Goal: Task Accomplishment & Management: Manage account settings

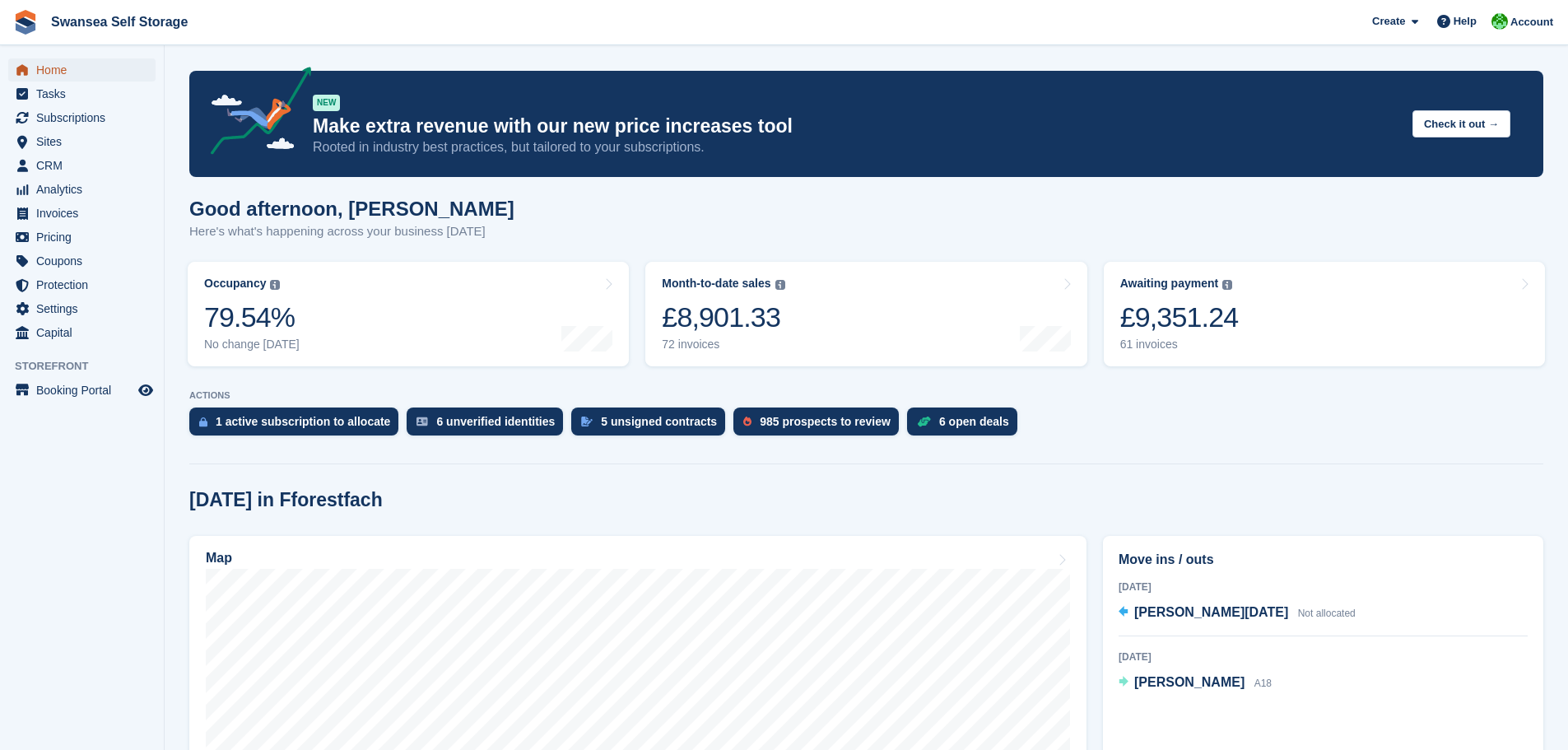
click at [67, 73] on span "Home" at bounding box center [86, 70] width 99 height 23
click at [66, 117] on span "Subscriptions" at bounding box center [86, 117] width 99 height 23
click at [1182, 348] on div "61 invoices" at bounding box center [1179, 344] width 118 height 14
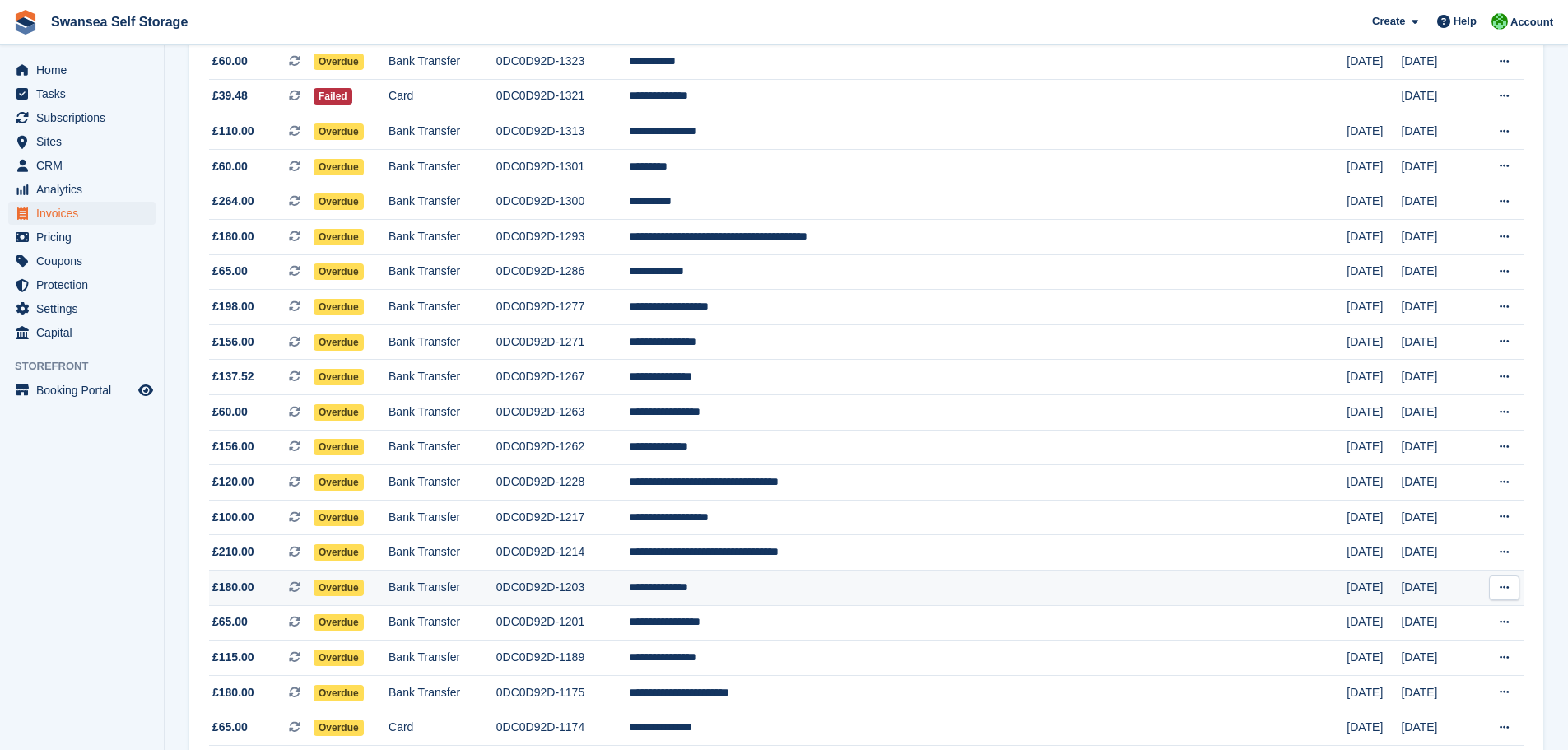
scroll to position [576, 0]
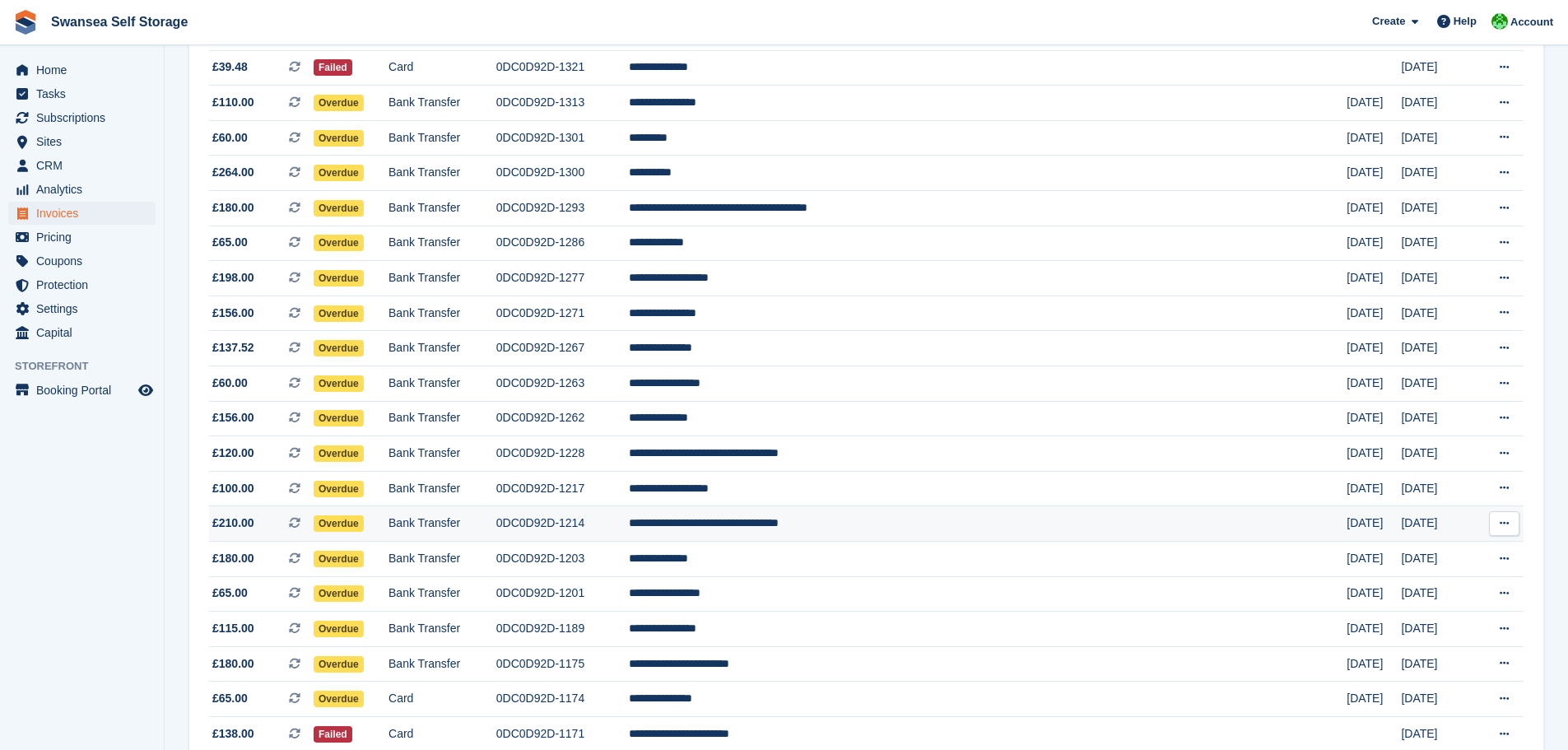
click at [829, 534] on td "**********" at bounding box center [988, 524] width 718 height 36
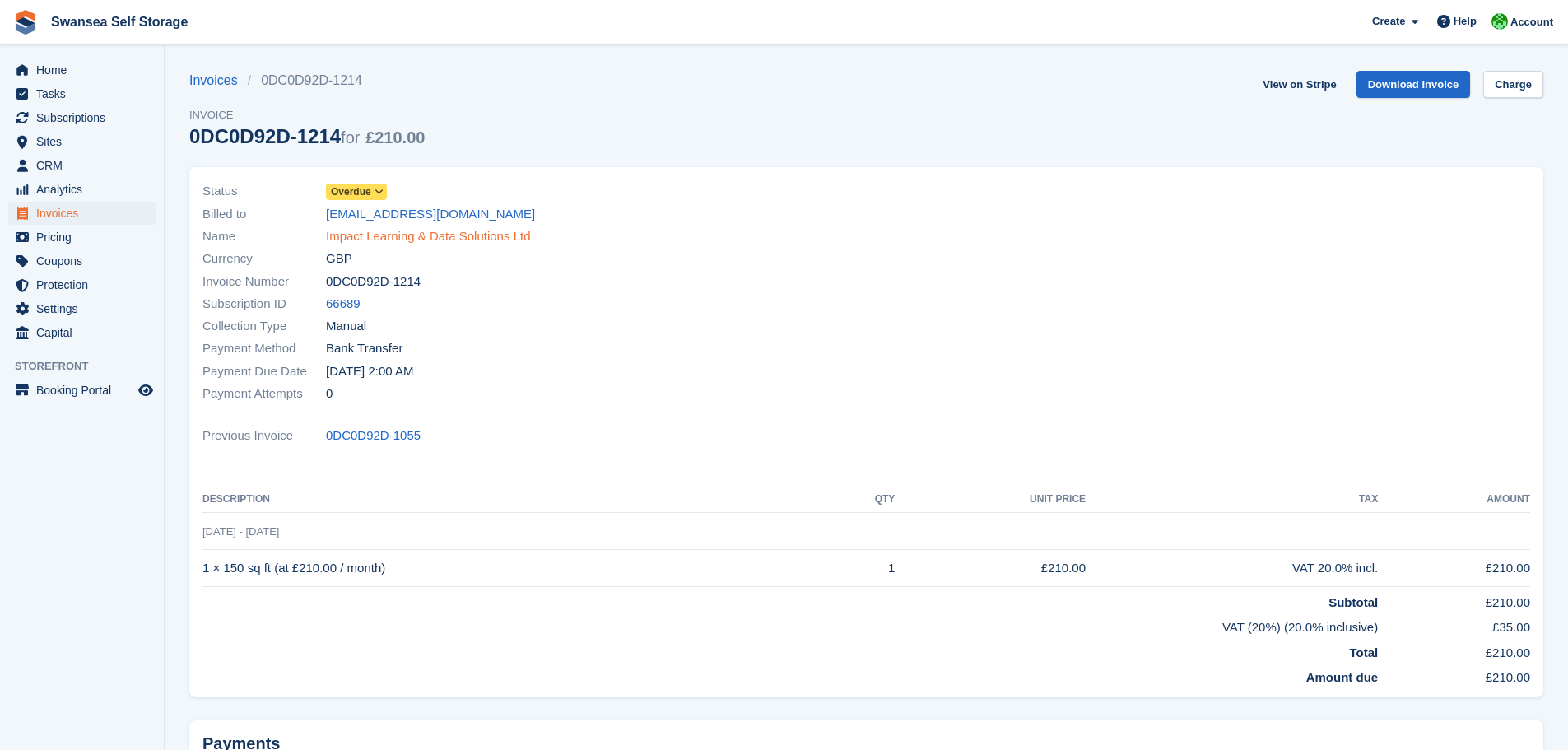
click at [381, 233] on link "Impact Learning & Data Solutions Ltd" at bounding box center [427, 236] width 204 height 19
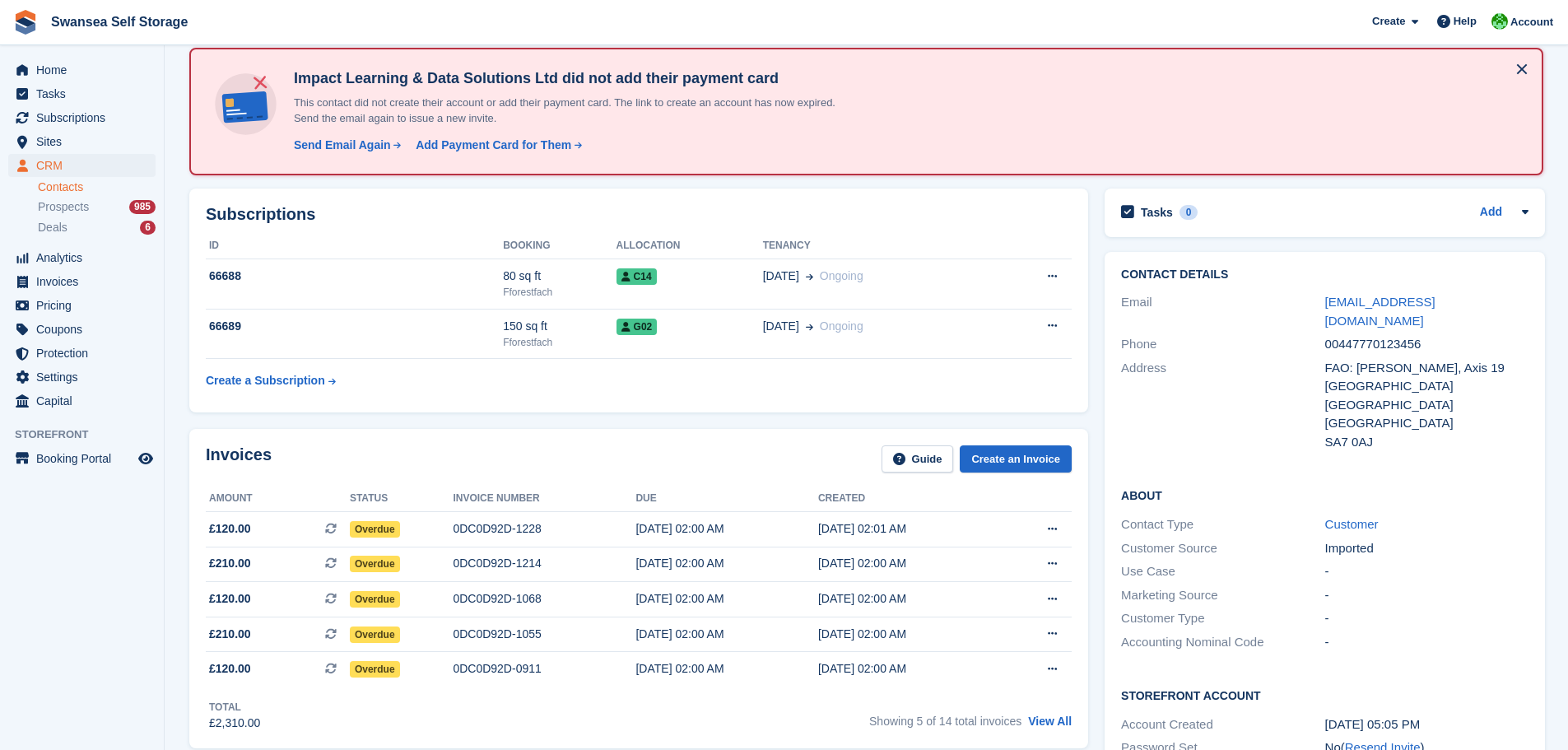
scroll to position [330, 0]
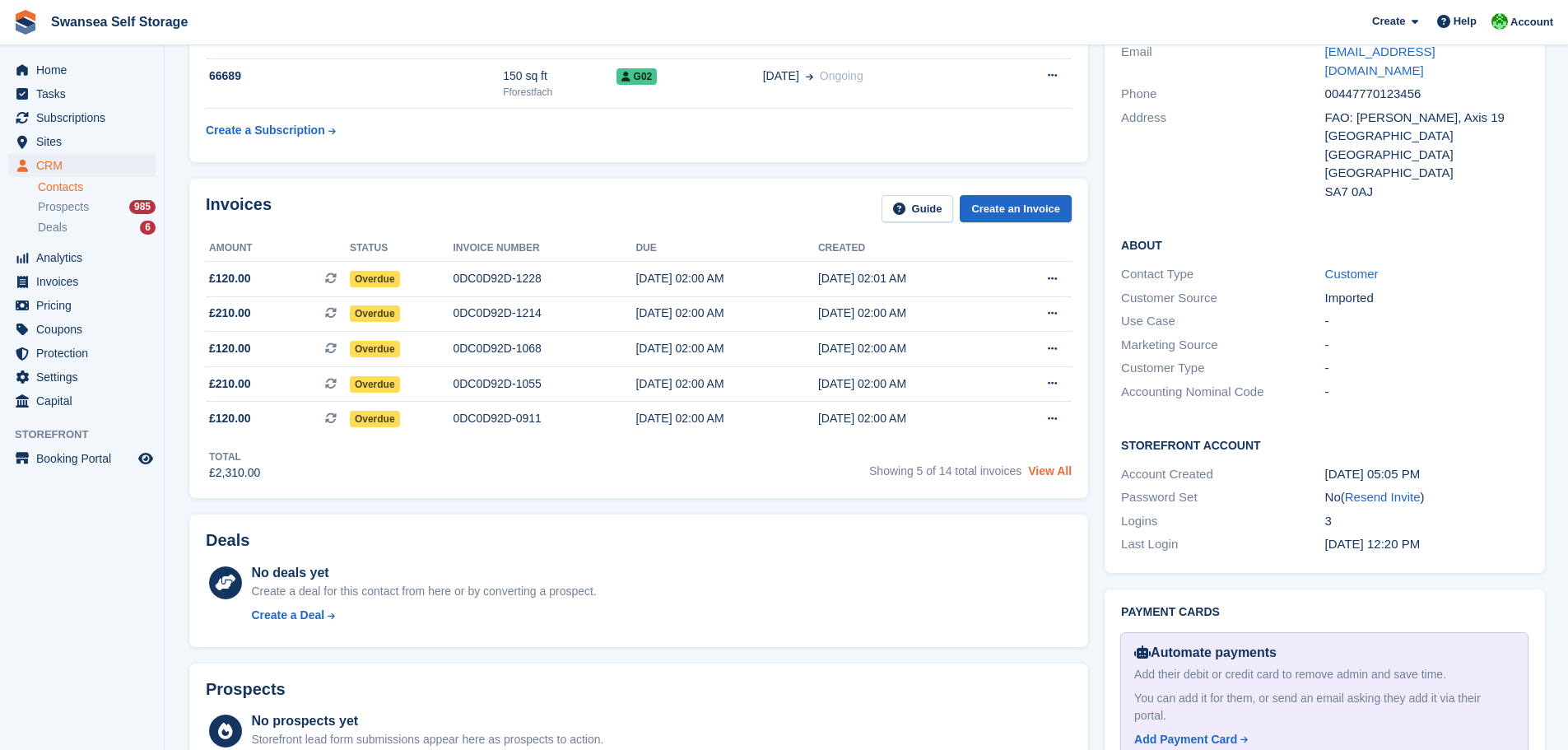
click at [1043, 477] on link "View All" at bounding box center [1050, 471] width 44 height 13
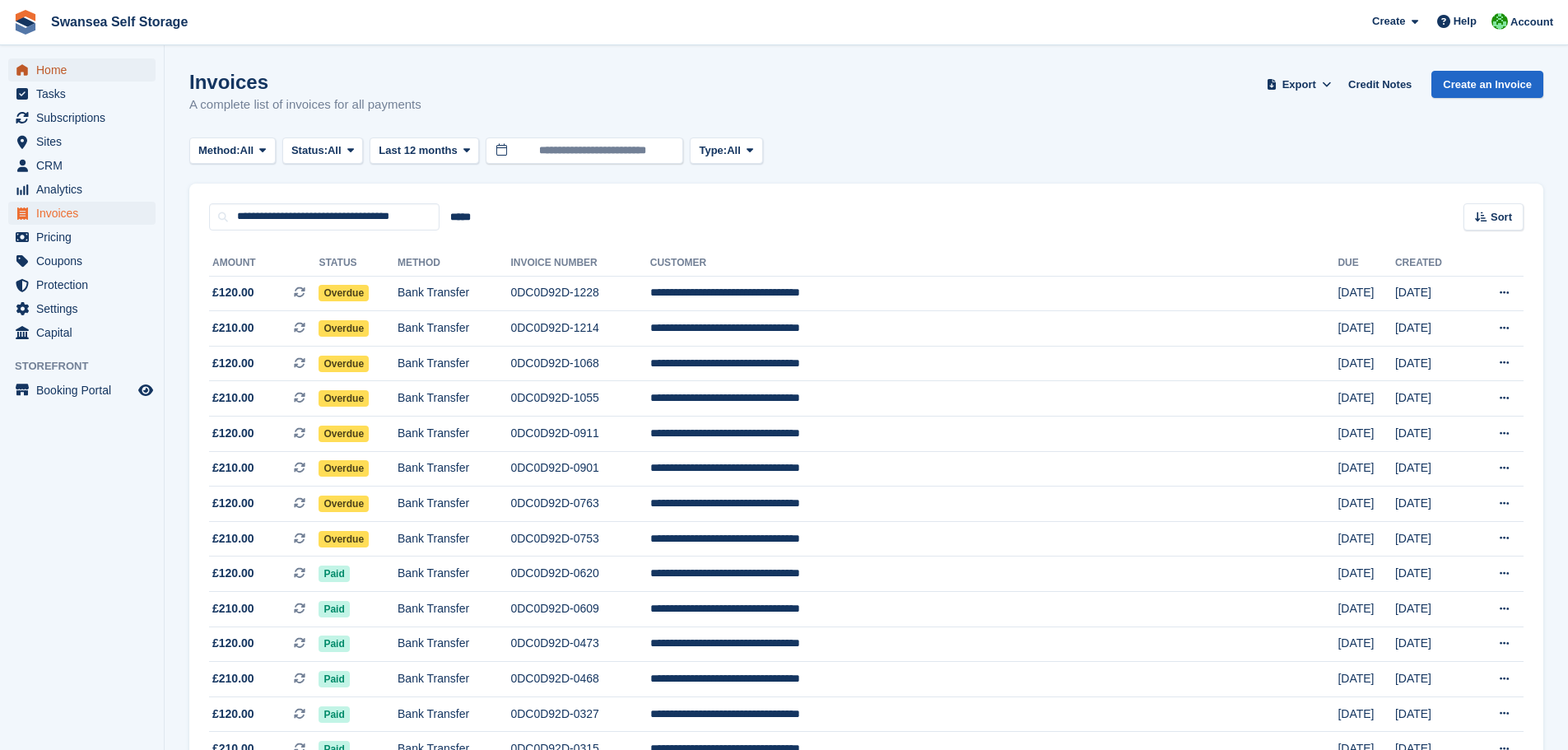
click at [46, 63] on span "Home" at bounding box center [86, 70] width 99 height 23
